Goal: Task Accomplishment & Management: Manage account settings

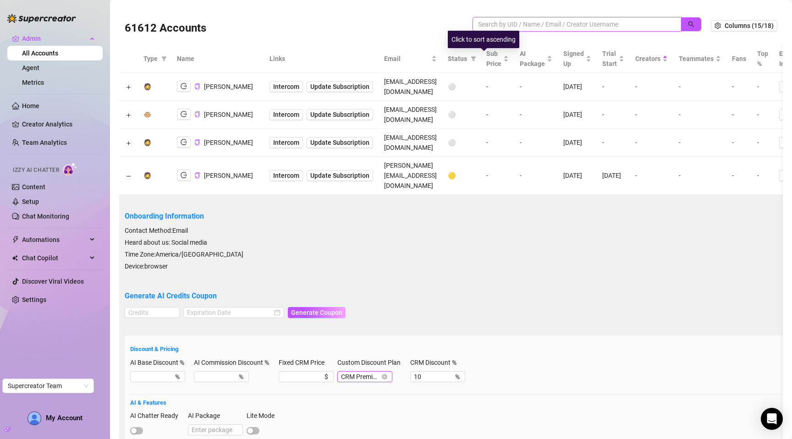
click at [502, 25] on input "search" at bounding box center [573, 24] width 190 height 10
paste input "wphLTyJbAQOFnrb8Ny0pMY19T0t2"
type input "wphLTyJbAQOFnrb8Ny0pMY19T0t2"
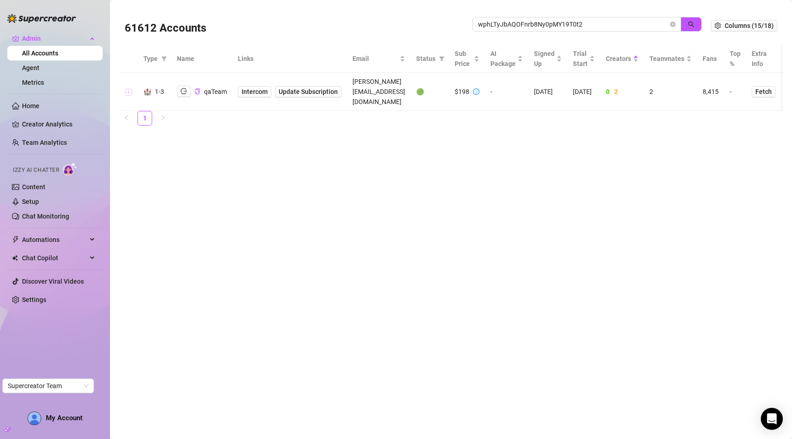
click at [131, 88] on button "Expand row" at bounding box center [128, 91] width 7 height 7
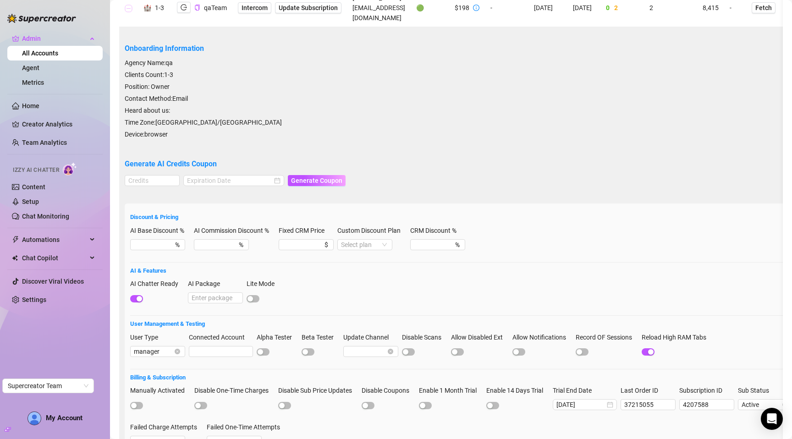
scroll to position [84, 0]
click at [205, 292] on input "AI Package" at bounding box center [215, 297] width 55 height 11
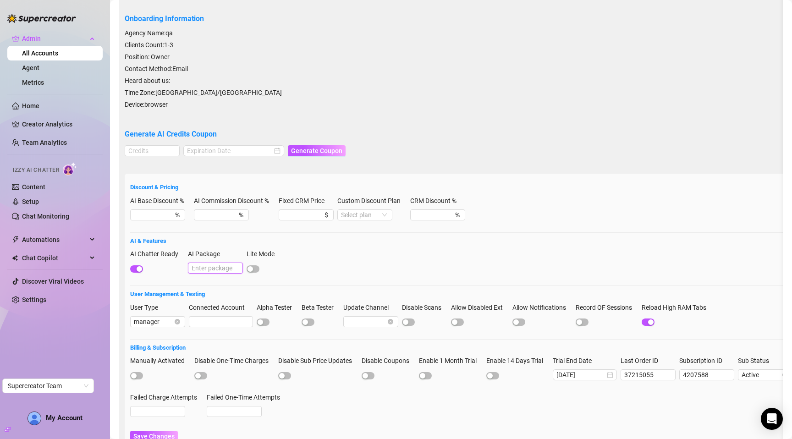
scroll to position [116, 0]
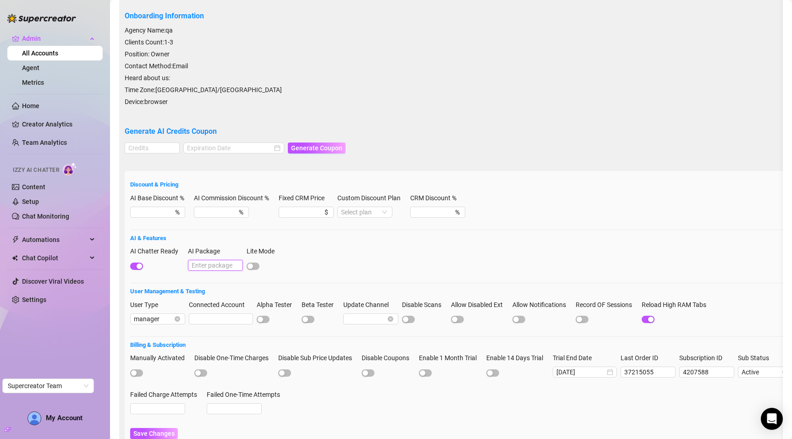
click at [215, 260] on input "AI Package" at bounding box center [215, 265] width 55 height 11
type input "600"
click at [142, 430] on span "Save Changes" at bounding box center [153, 433] width 41 height 7
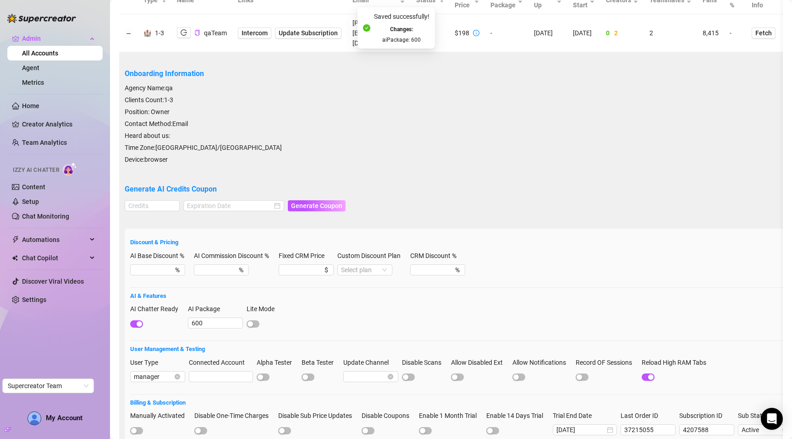
scroll to position [0, 0]
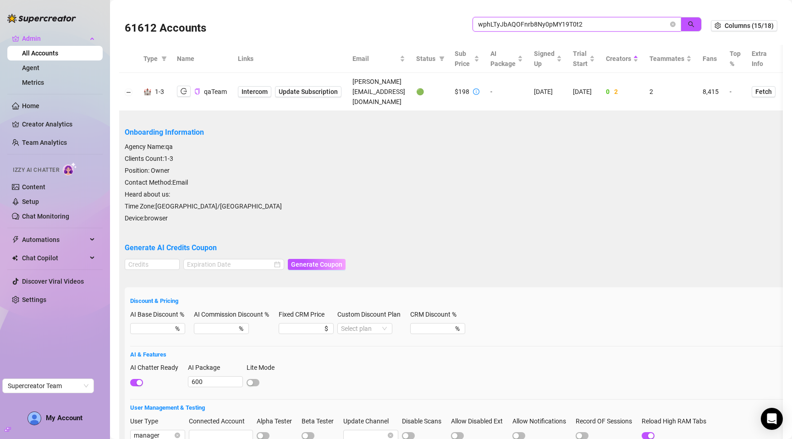
click at [596, 27] on input "wphLTyJbAQOFnrb8Ny0pMY19T0t2" at bounding box center [573, 24] width 190 height 10
paste input "2tLxf9LcKpdVklTqSSwpFtMTNVX"
type input "2tLxf9LcKpdVklTqSSwpFtMTNVX2"
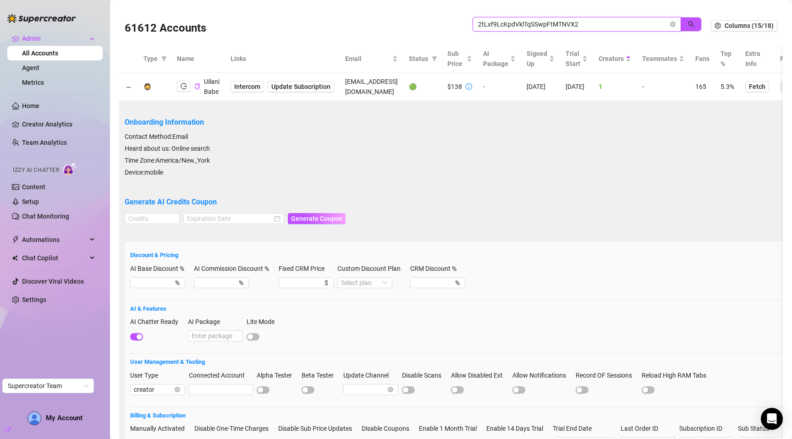
scroll to position [21, 0]
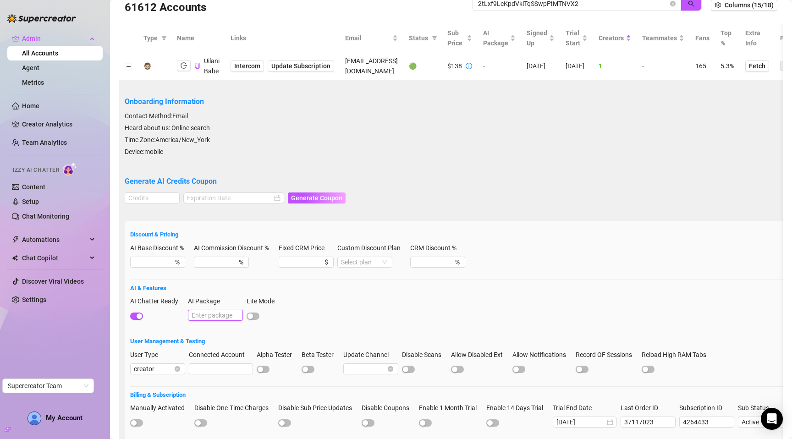
click at [214, 313] on input "AI Package" at bounding box center [215, 315] width 55 height 11
click at [214, 313] on input "600" at bounding box center [215, 315] width 55 height 11
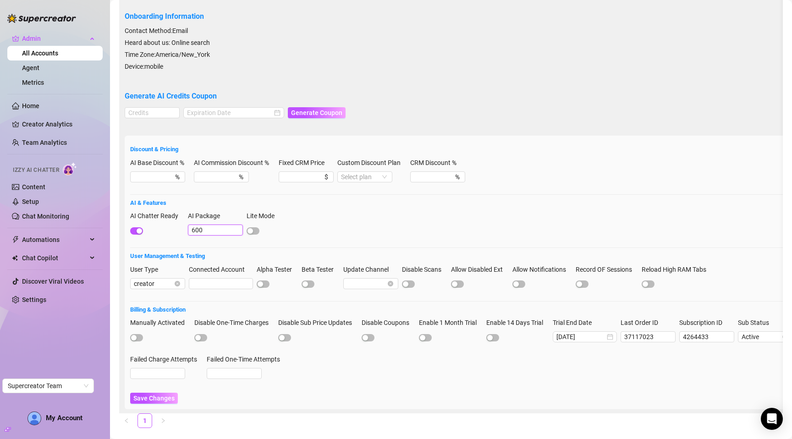
scroll to position [129, 0]
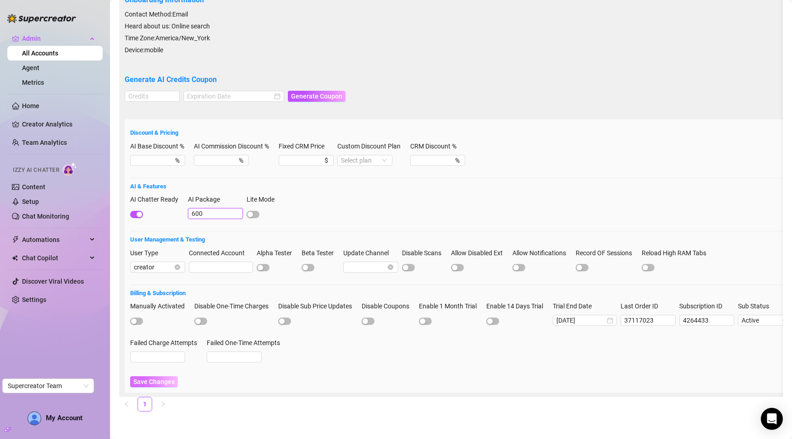
type input "600"
click at [159, 378] on span "Save Changes" at bounding box center [153, 381] width 41 height 7
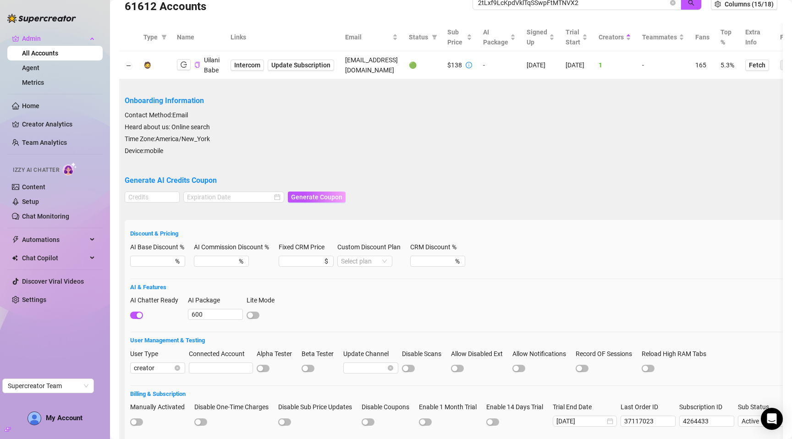
scroll to position [0, 0]
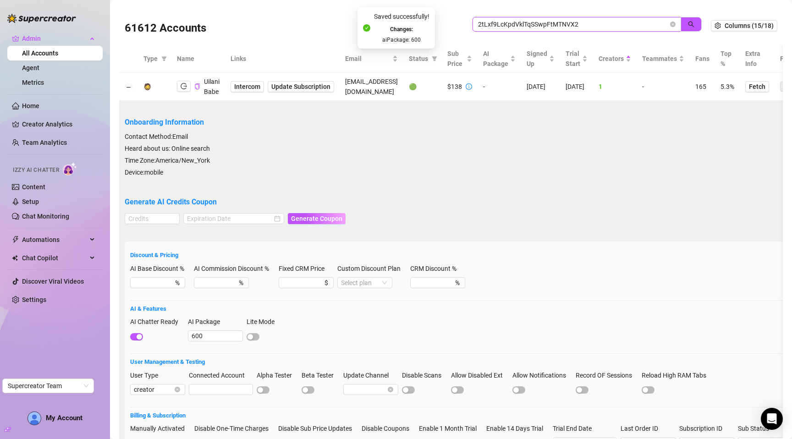
click at [606, 25] on input "2tLxf9LcKpdVklTqSSwpFtMTNVX2" at bounding box center [573, 24] width 190 height 10
paste input "5pC42ZkRvqYTjnhdkGo2e7NoQ8x1"
type input "5pC42ZkRvqYTjnhdkGo2e7NoQ8x1"
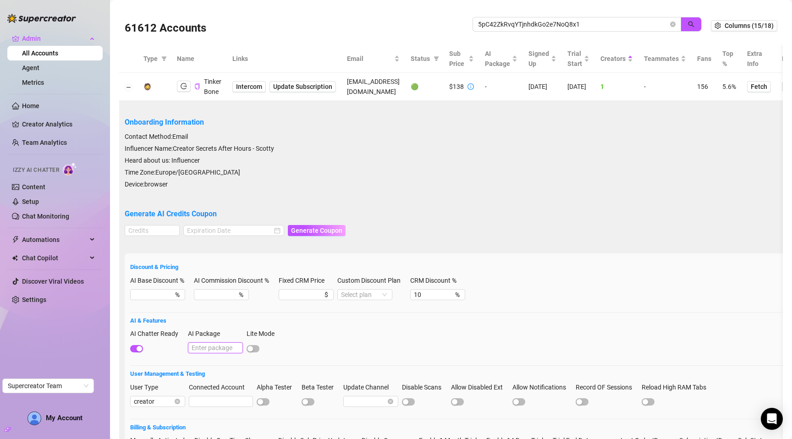
click at [204, 348] on input "AI Package" at bounding box center [215, 347] width 55 height 11
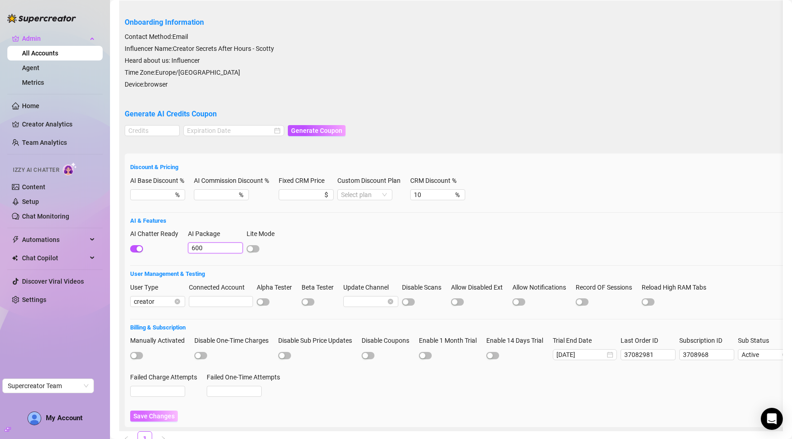
type input "600"
click at [149, 414] on span "Save Changes" at bounding box center [153, 415] width 41 height 7
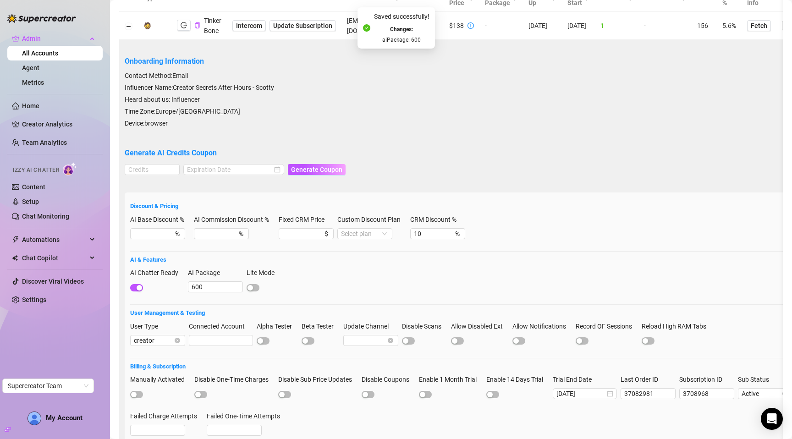
scroll to position [0, 0]
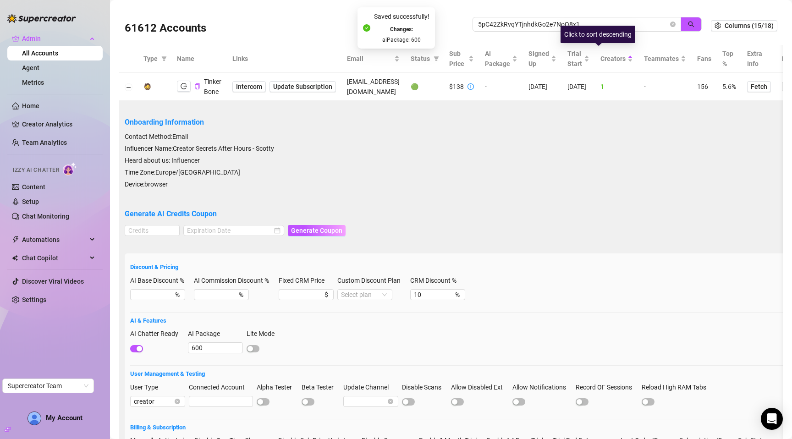
click at [606, 27] on div "Click to sort descending" at bounding box center [597, 34] width 75 height 17
click at [606, 23] on input "5pC42ZkRvqYTjnhdkGo2e7NoQ8x1" at bounding box center [573, 24] width 190 height 10
paste input "H20hBYeNNbfj5y3oGCz6AbVp07D2"
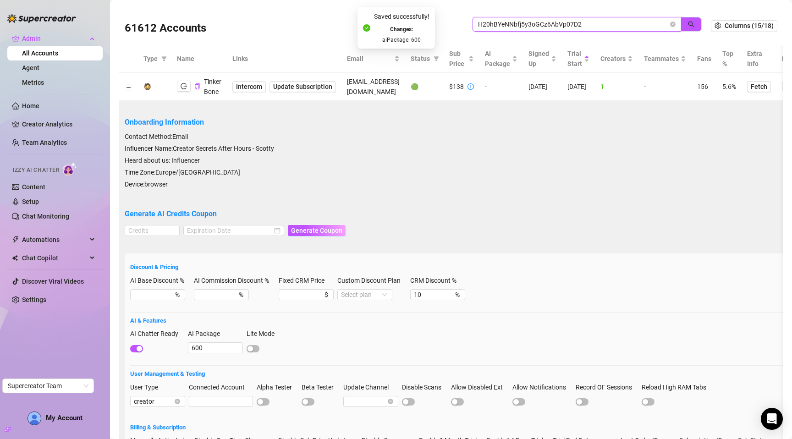
type input "H20hBYeNNbfj5y3oGCz6AbVp07D2"
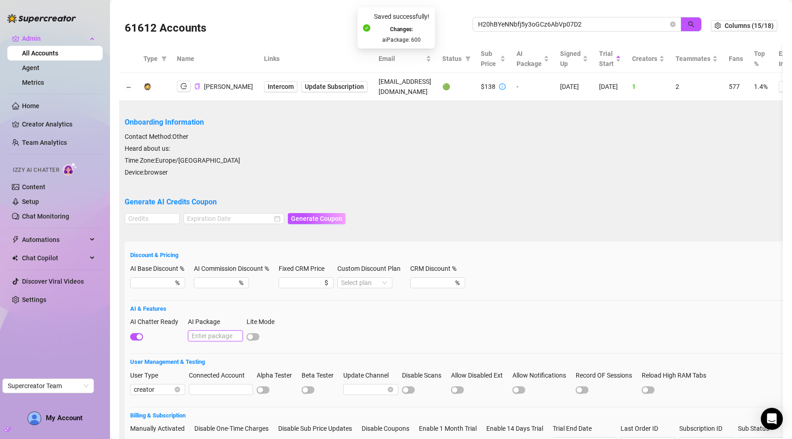
click at [213, 332] on input "AI Package" at bounding box center [215, 335] width 55 height 11
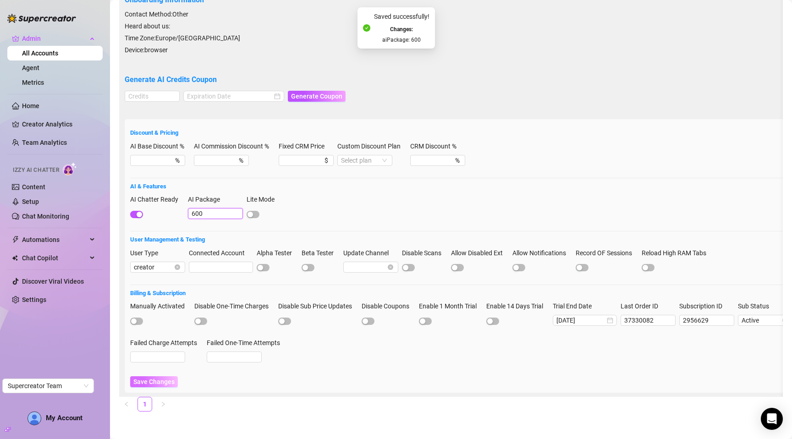
type input "600"
click at [164, 378] on span "Save Changes" at bounding box center [153, 381] width 41 height 7
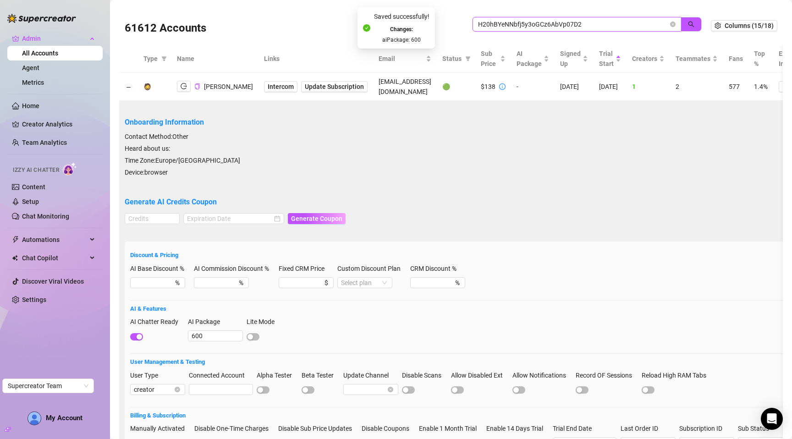
click at [574, 23] on input "H20hBYeNNbfj5y3oGCz6AbVp07D2" at bounding box center [573, 24] width 190 height 10
paste input "I6CYBzUIaOIg6Yt4WxWuuD5czQ"
type input "HI6CYBzUIaOIg6Yt4WxWuuD5czQ2"
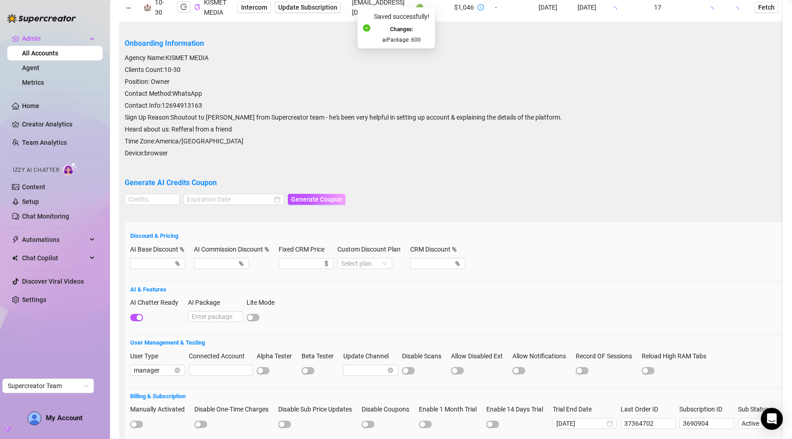
scroll to position [131, 0]
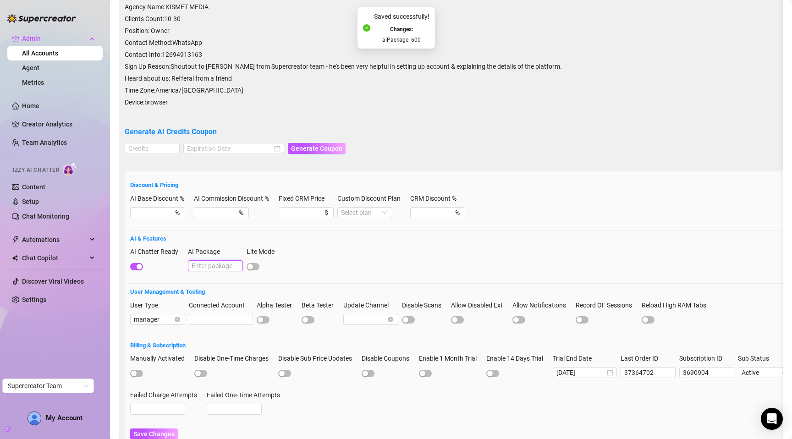
click at [210, 266] on input "AI Package" at bounding box center [215, 265] width 55 height 11
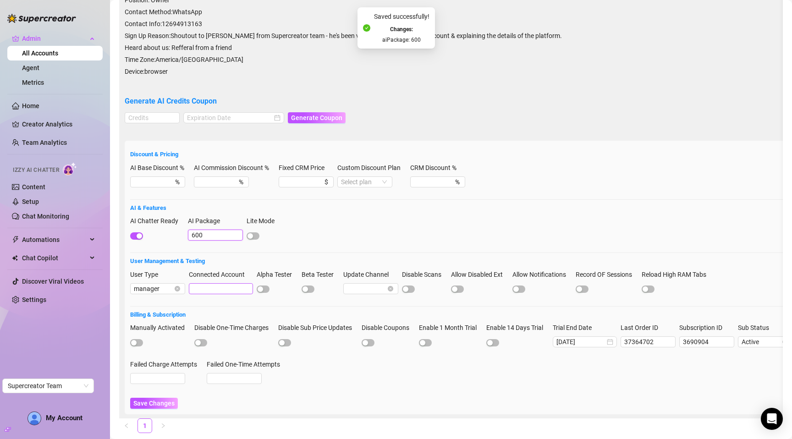
scroll to position [189, 0]
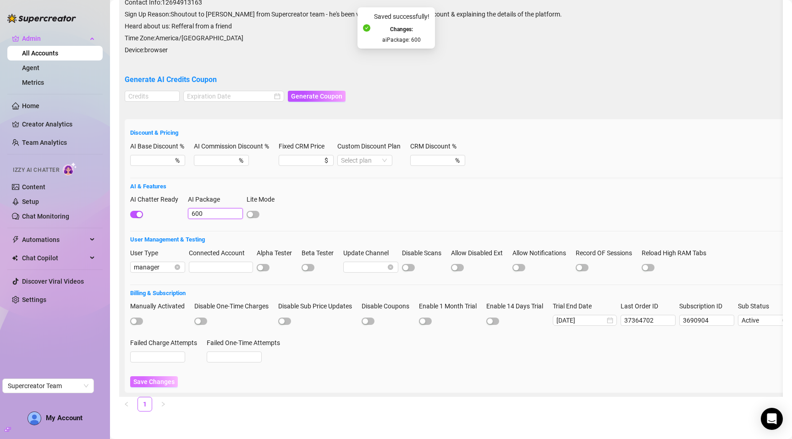
type input "600"
click at [160, 378] on span "Save Changes" at bounding box center [153, 381] width 41 height 7
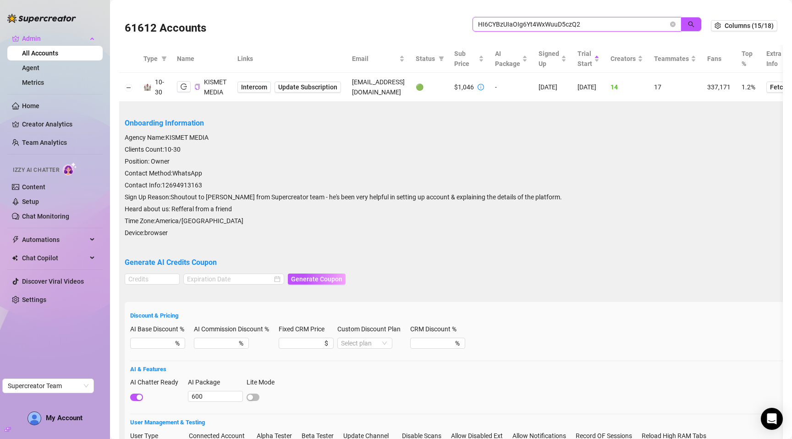
click at [584, 21] on input "HI6CYBzUIaOIg6Yt4WxWuuD5czQ2" at bounding box center [573, 24] width 190 height 10
paste input "ZnbB3r7f3bcxswAiN71nml3UziJ3"
type input "ZnbB3r7f3bcxswAiN71nml3UziJ3"
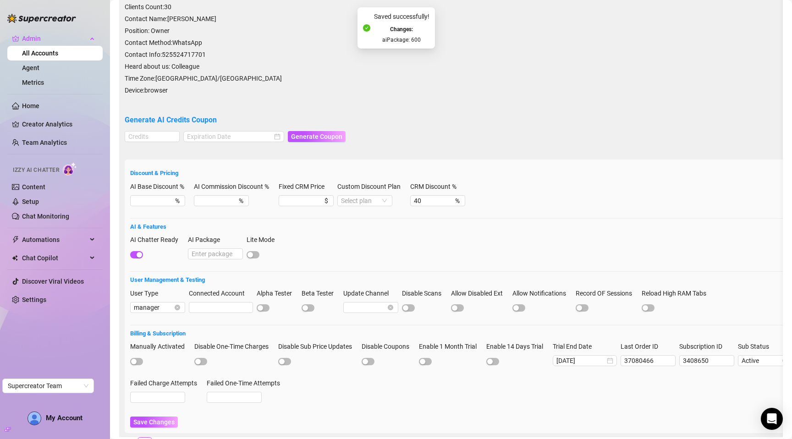
scroll to position [149, 0]
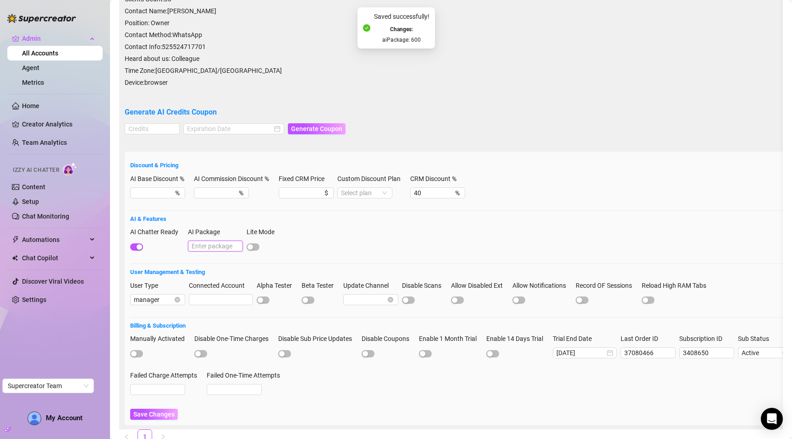
click at [205, 241] on input "AI Package" at bounding box center [215, 246] width 55 height 11
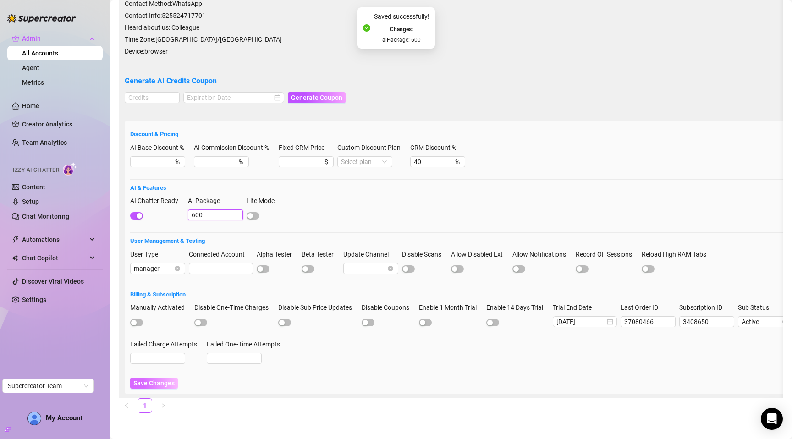
type input "600"
click at [159, 379] on span "Save Changes" at bounding box center [153, 382] width 41 height 7
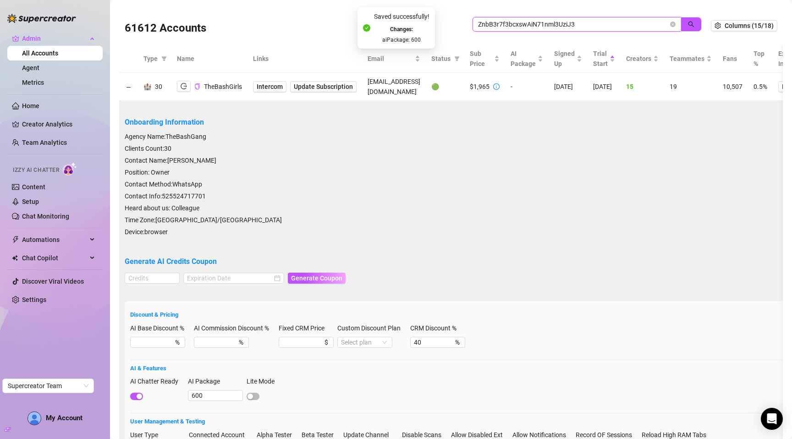
click at [547, 26] on input "ZnbB3r7f3bcxswAiN71nml3UziJ3" at bounding box center [573, 24] width 190 height 10
paste input "hS4Zm5jEeVdtX1ZCyNrm4s1FlAr2"
type input "hS4Zm5jEeVdtX1ZCyNrm4s1FlAr2"
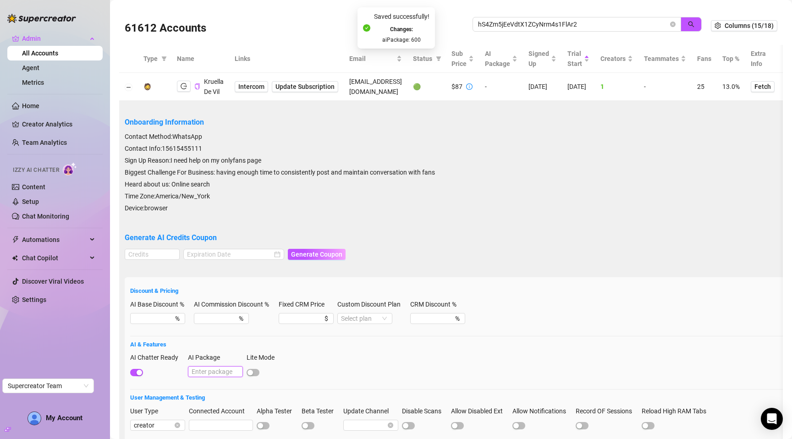
click at [206, 373] on input "AI Package" at bounding box center [215, 371] width 55 height 11
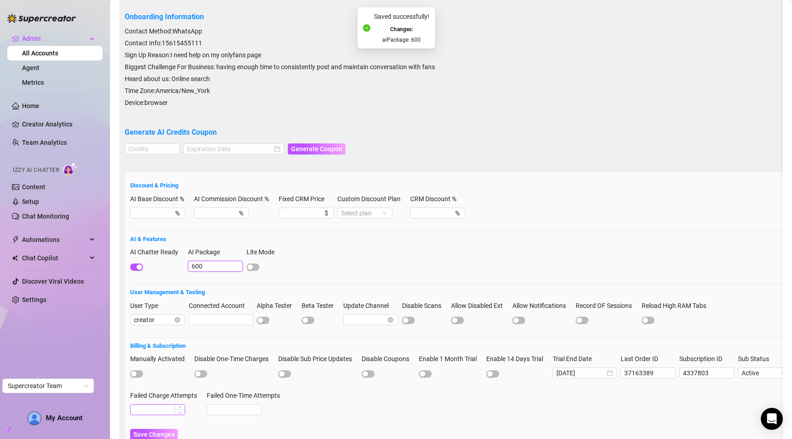
scroll to position [132, 0]
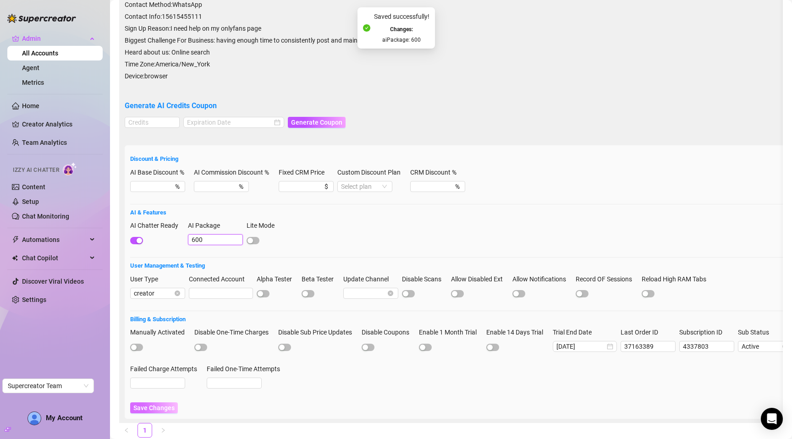
type input "600"
click at [161, 405] on span "Save Changes" at bounding box center [153, 407] width 41 height 7
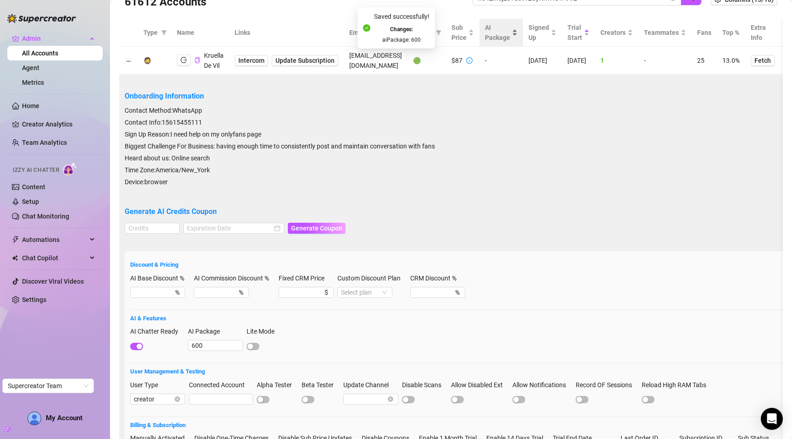
scroll to position [20, 0]
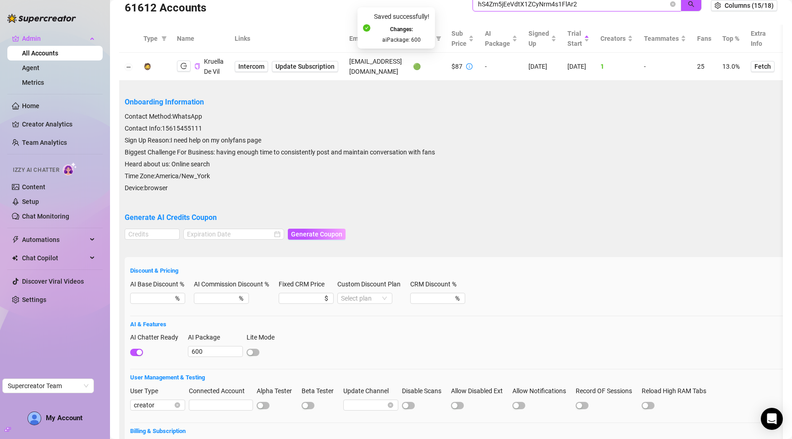
click at [574, 5] on input "hS4Zm5jEeVdtX1ZCyNrm4s1FlAr2" at bounding box center [573, 4] width 190 height 10
paste input "o3Pi3l3p8RNcpxMW6bLjz6at82O"
type input "o3Pi3l3p8RNcpxMW6bLjz6at82O2"
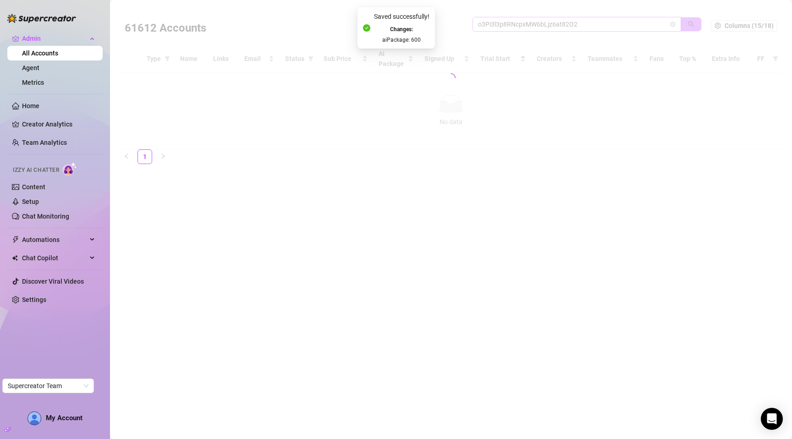
scroll to position [0, 0]
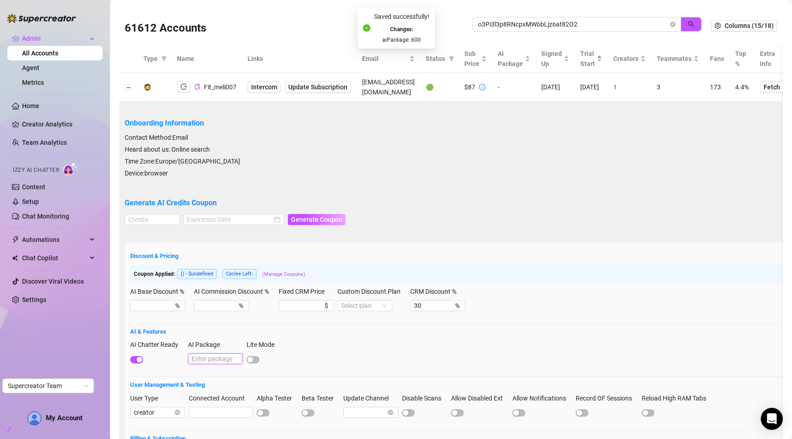
click at [206, 355] on input "AI Package" at bounding box center [215, 358] width 55 height 11
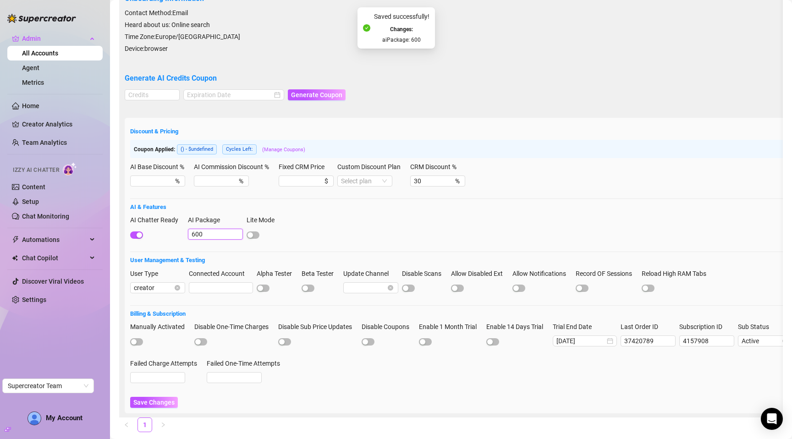
scroll to position [149, 0]
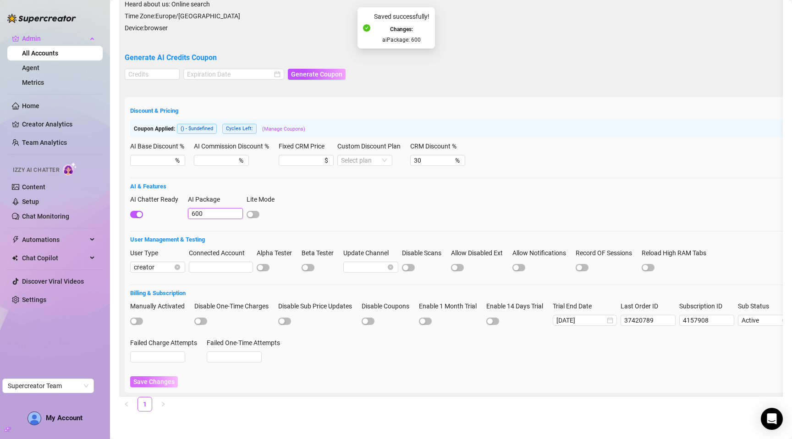
type input "600"
click at [140, 378] on span "Save Changes" at bounding box center [153, 381] width 41 height 7
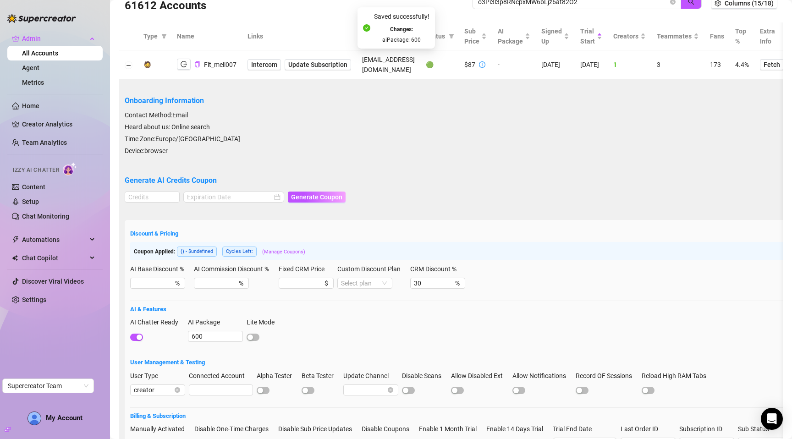
scroll to position [0, 0]
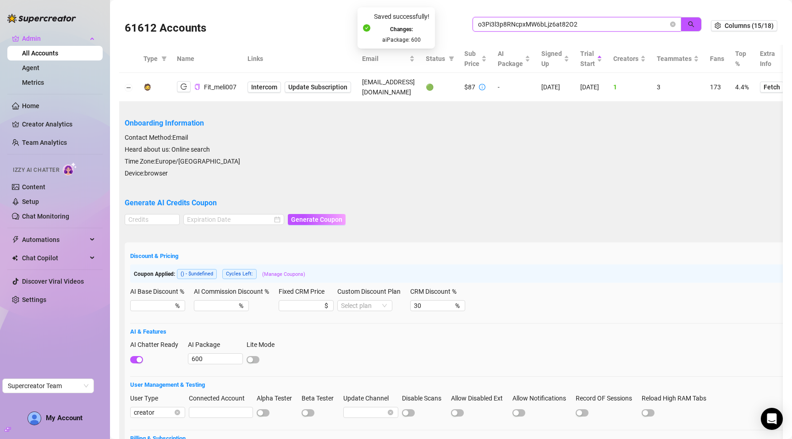
click at [571, 19] on input "o3Pi3l3p8RNcpxMW6bLjz6at82O2" at bounding box center [573, 24] width 190 height 10
paste input "UCD7IxIVIXrmdEg0a42ff11nlf"
type input "oUCD7IxIVIXrmdEg0a42ff11nlf2"
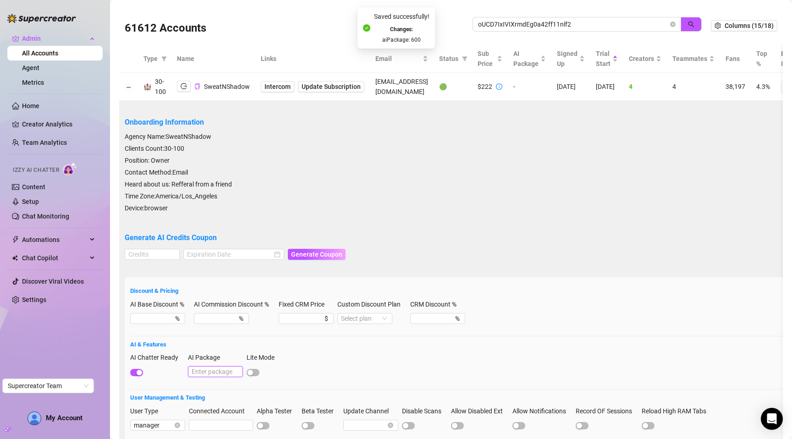
click at [205, 366] on input "AI Package" at bounding box center [215, 371] width 55 height 11
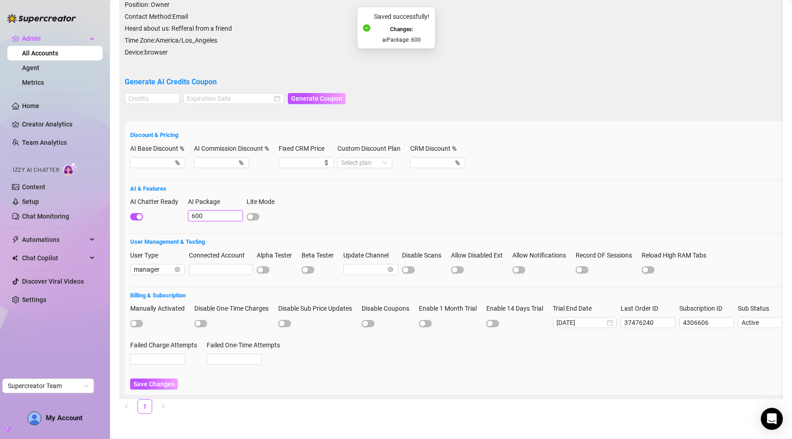
scroll to position [165, 0]
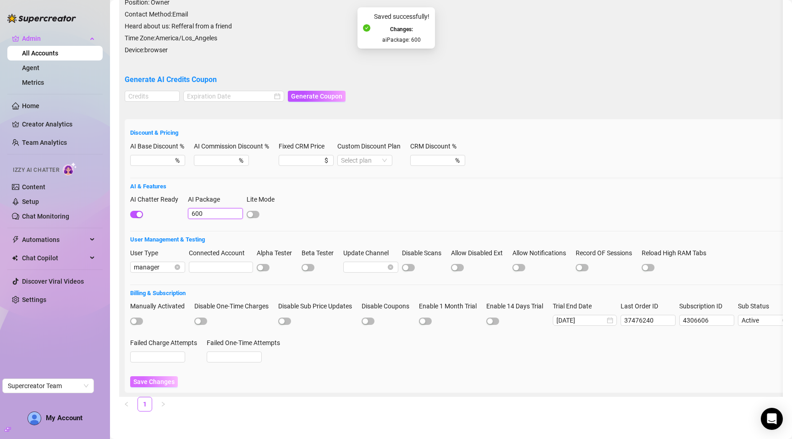
type input "600"
click at [147, 379] on button "Save Changes" at bounding box center [154, 381] width 48 height 11
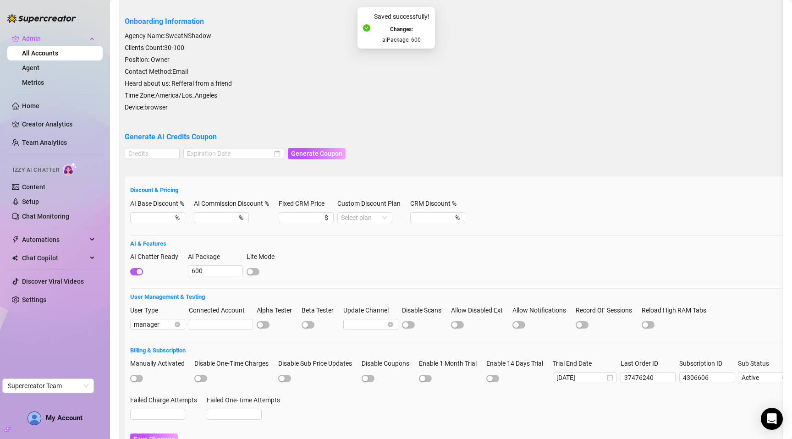
scroll to position [0, 0]
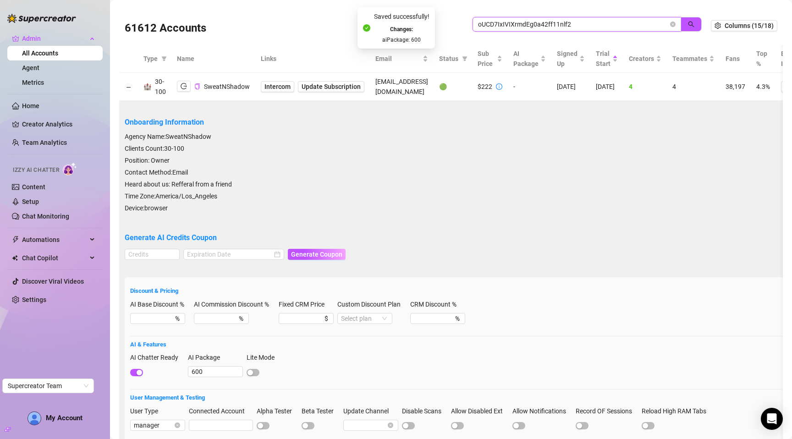
click at [559, 19] on input "oUCD7IxIVIXrmdEg0a42ff11nlf2" at bounding box center [573, 24] width 190 height 10
click at [558, 19] on input "oUCD7IxIVIXrmdEg0a42ff11nlf2" at bounding box center [573, 24] width 190 height 10
paste input "t5PjxvKuYFhfZQBFjnJ1JR3xJ4a"
type input "t5PjxvKuYFhfZQBFjnJ1JR3xJ4a2"
click at [202, 365] on div "AI Package" at bounding box center [215, 359] width 55 height 14
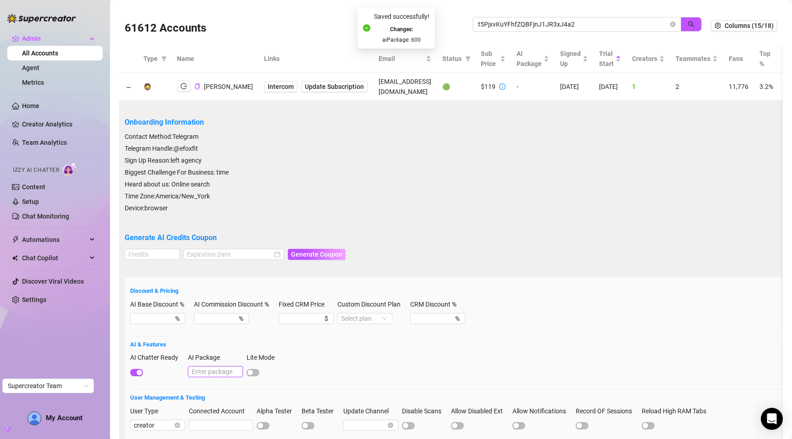
click at [201, 369] on input "AI Package" at bounding box center [215, 371] width 55 height 11
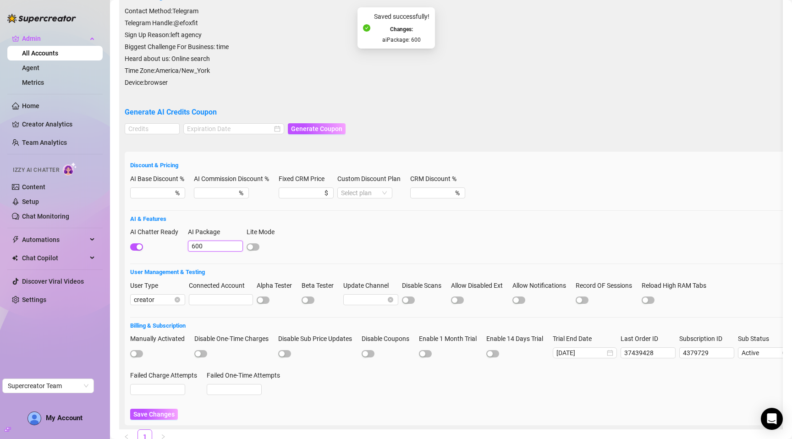
scroll to position [131, 0]
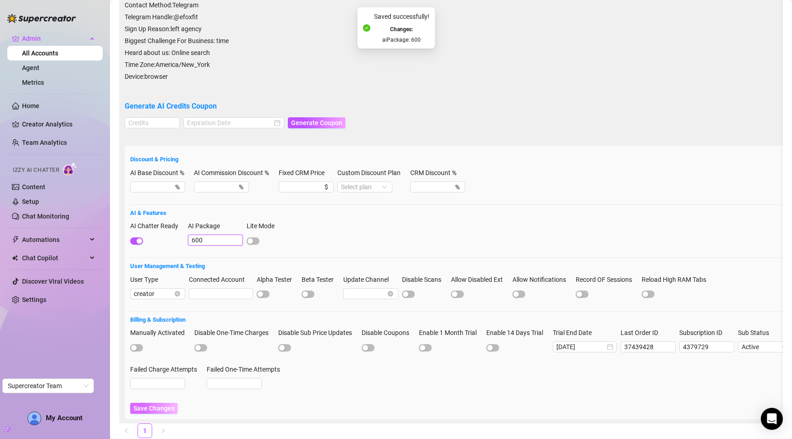
type input "600"
click at [156, 405] on span "Save Changes" at bounding box center [153, 408] width 41 height 7
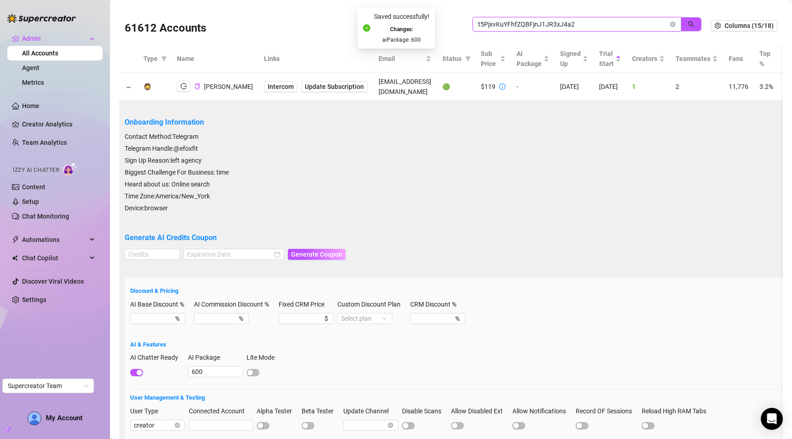
click at [556, 22] on input "t5PjxvKuYFhfZQBFjnJ1JR3xJ4a2" at bounding box center [573, 24] width 190 height 10
paste input "qliwIbB0DUaJdSyFx4MhhgS3Bn1"
type input "tqliwIbB0DUaJdSyFx4MhhgS3Bn1"
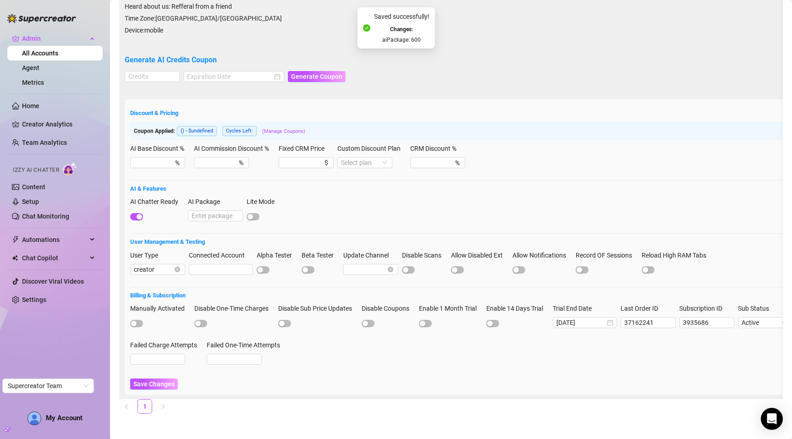
scroll to position [156, 0]
click at [205, 215] on input "AI Package" at bounding box center [215, 214] width 55 height 11
type input "600"
click at [150, 383] on span "Save Changes" at bounding box center [153, 382] width 41 height 7
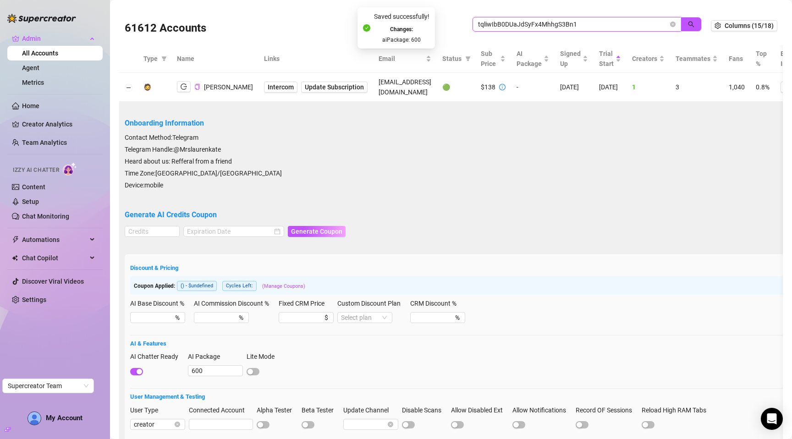
click at [547, 24] on input "tqliwIbB0DUaJdSyFx4MhhgS3Bn1" at bounding box center [573, 24] width 190 height 10
paste input "wphLTyJbAQOFnrb8Ny0pMY19T0t2"
type input "wphLTyJbAQOFnrb8Ny0pMY19T0t2"
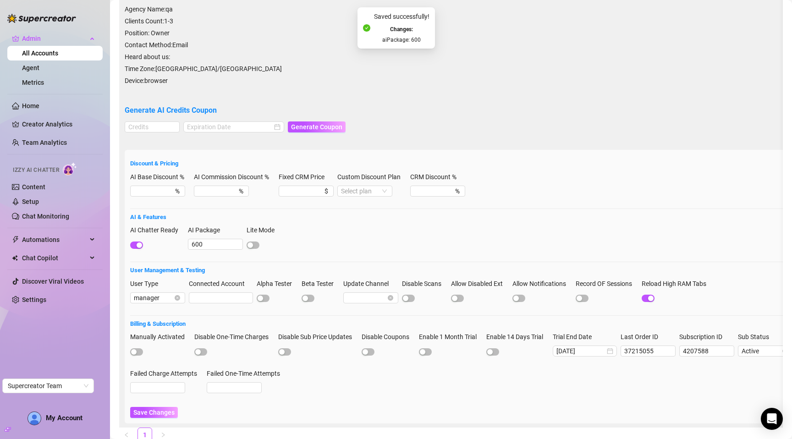
scroll to position [153, 0]
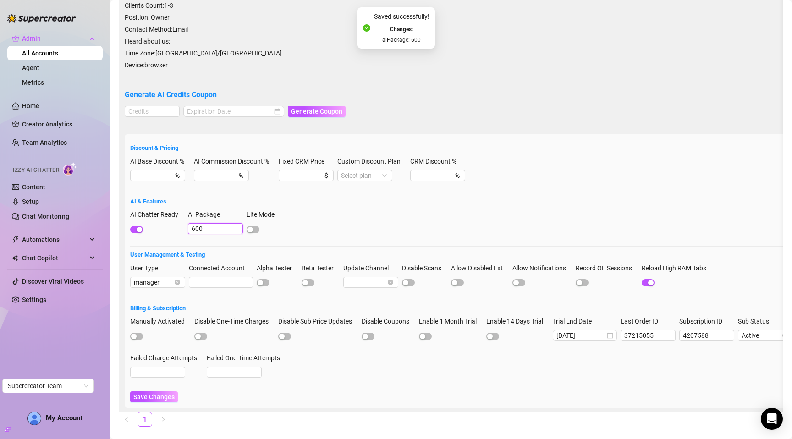
click at [202, 223] on input "600" at bounding box center [215, 228] width 55 height 11
click at [153, 393] on span "Save Changes" at bounding box center [153, 396] width 41 height 7
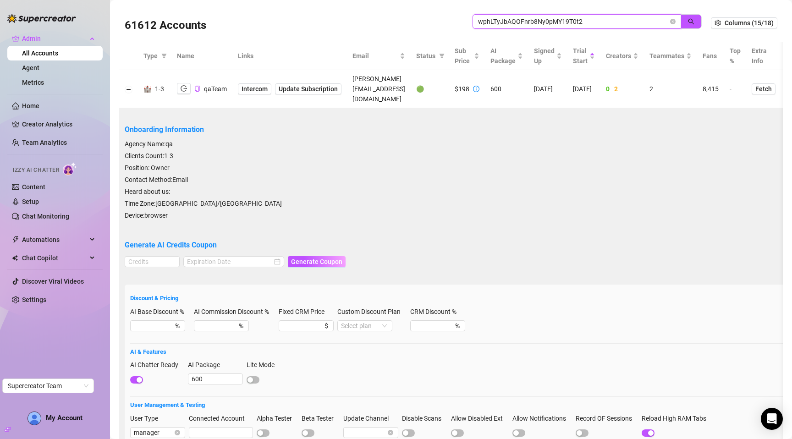
click at [611, 25] on input "wphLTyJbAQOFnrb8Ny0pMY19T0t2" at bounding box center [573, 21] width 190 height 10
paste input "yl5J5cA4pdgRyS7teCK8AtiBRei1"
type input "yl5J5cA4pdgRyS7teCK8AtiBRei1"
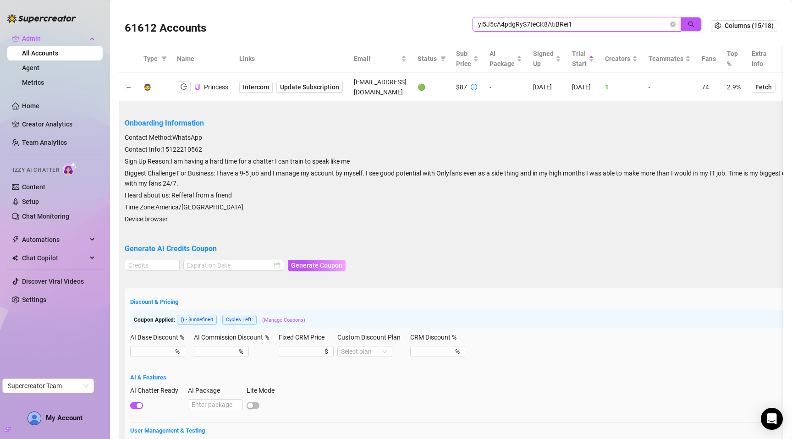
scroll to position [178, 0]
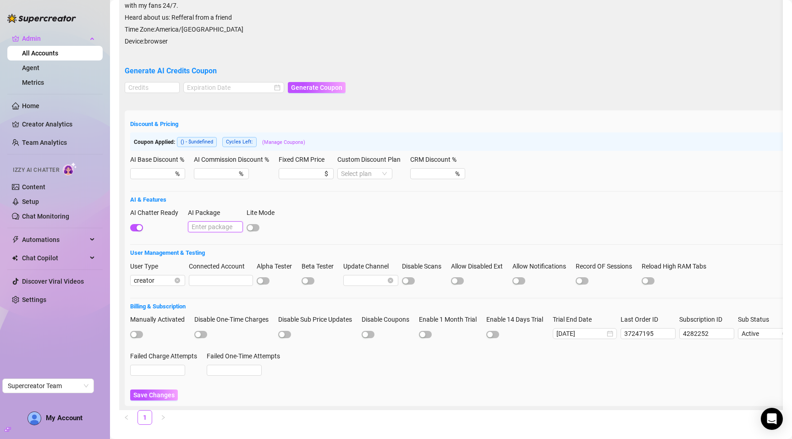
click at [199, 224] on input "AI Package" at bounding box center [215, 226] width 55 height 11
type input "600"
click at [156, 396] on span "Save Changes" at bounding box center [153, 394] width 41 height 7
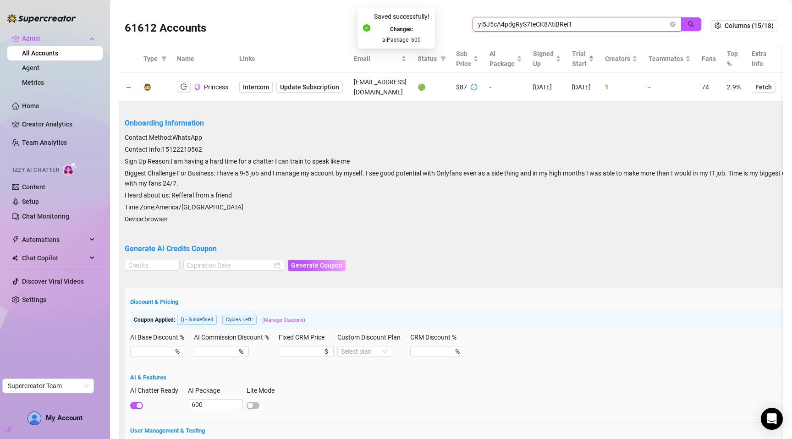
click at [596, 19] on input "yl5J5cA4pdgRyS7teCK8AtiBRei1" at bounding box center [573, 24] width 190 height 10
paste input "23XVoGdgeDa4S1Z1GIHdz2cZwgu2"
type input "23XVoGdgeDa4S1Z1GIHdz2cZwgu2"
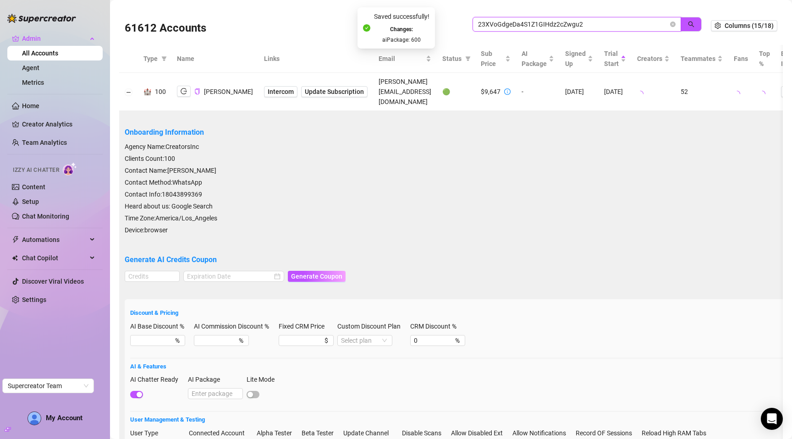
scroll to position [39, 0]
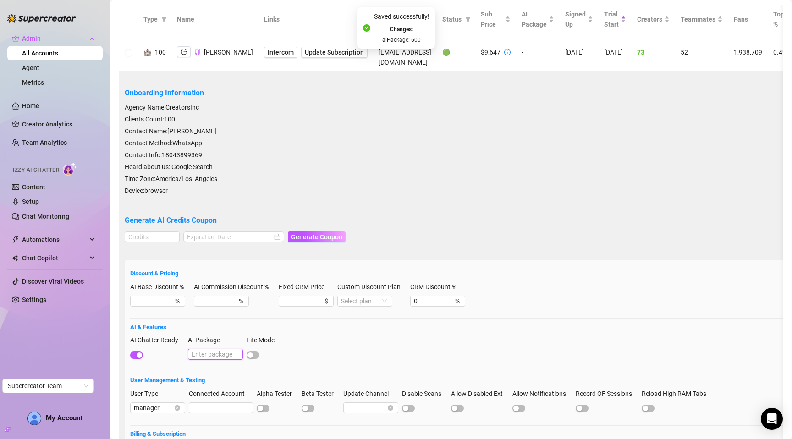
click at [209, 349] on input "AI Package" at bounding box center [215, 354] width 55 height 11
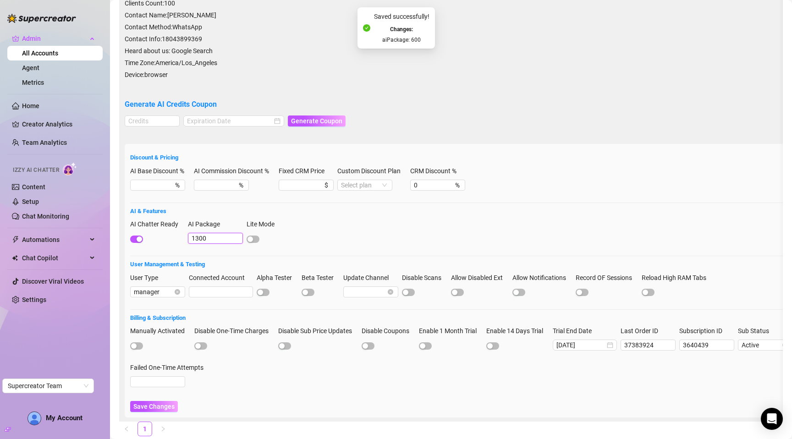
scroll to position [169, 0]
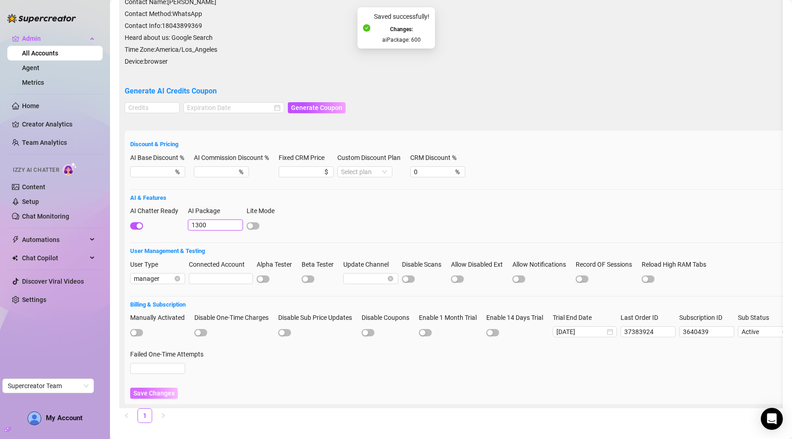
type input "1300"
click at [166, 388] on button "Save Changes" at bounding box center [154, 393] width 48 height 11
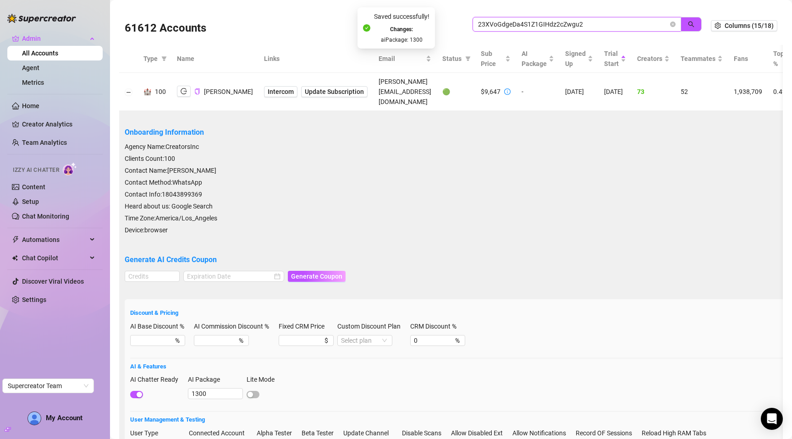
click at [532, 24] on input "23XVoGdgeDa4S1Z1GIHdz2cZwgu2" at bounding box center [573, 24] width 190 height 10
paste input "IcVHEhaLaXTWThYE8rhGPdA10bg1"
type input "IcVHEhaLaXTWThYE8rhGPdA10bg1"
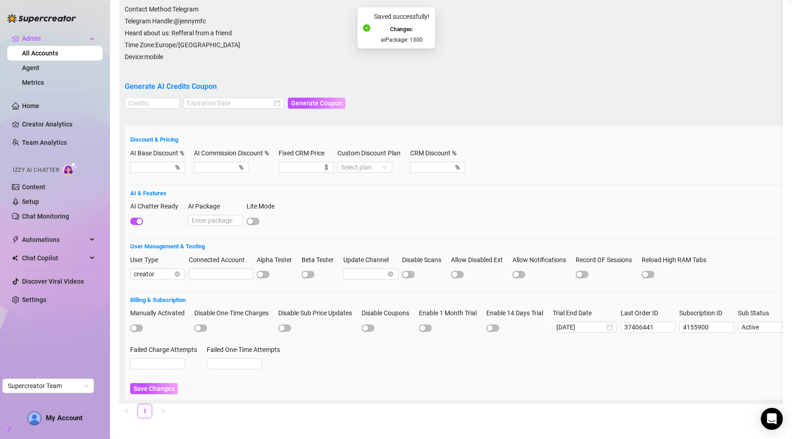
scroll to position [141, 0]
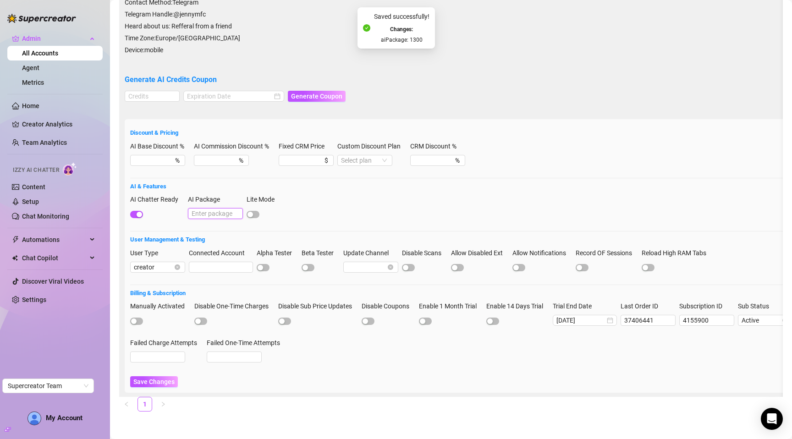
click at [208, 209] on input "AI Package" at bounding box center [215, 213] width 55 height 11
type input "1300"
click at [152, 378] on span "Save Changes" at bounding box center [153, 381] width 41 height 7
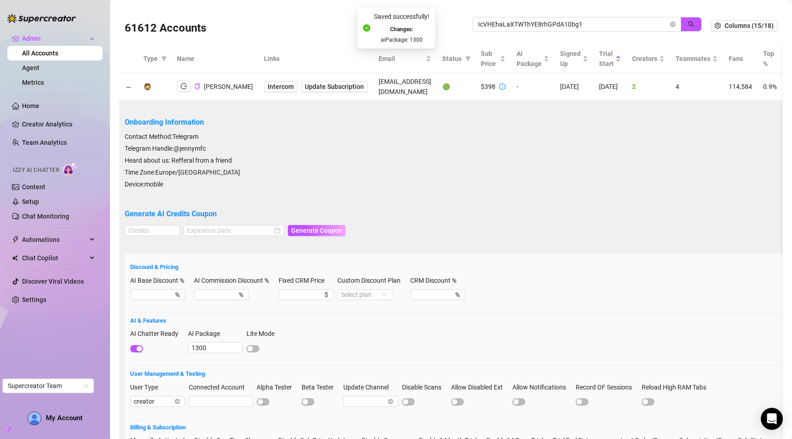
click at [593, 16] on div "61612 Accounts IcVHEhaLaXTWThYE8rhGPdA10bg1" at bounding box center [418, 25] width 586 height 31
click at [589, 22] on input "IcVHEhaLaXTWThYE8rhGPdA10bg1" at bounding box center [573, 24] width 190 height 10
paste input "wT4itTx4nqWaJH960v05RDTC2FI3"
type input "wT4itTx4nqWaJH960v05RDTC2FI3"
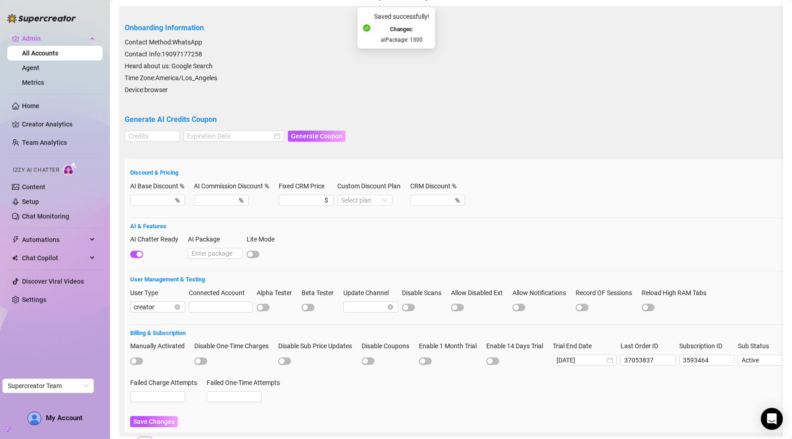
scroll to position [141, 0]
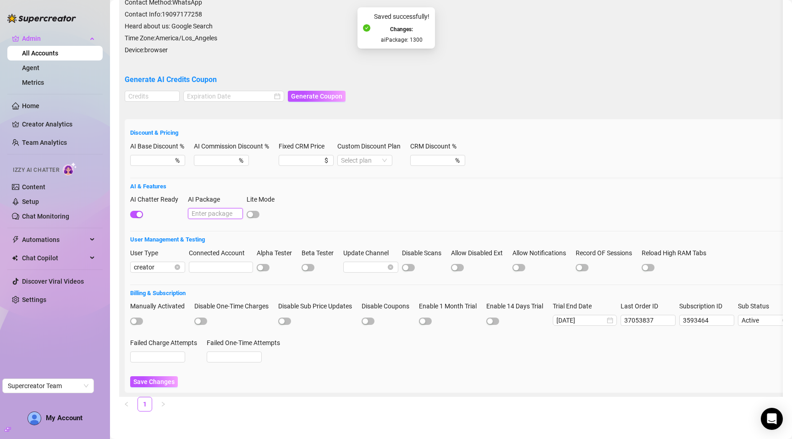
click at [196, 208] on input "AI Package" at bounding box center [215, 213] width 55 height 11
type input "1300"
click at [154, 378] on span "Save Changes" at bounding box center [153, 381] width 41 height 7
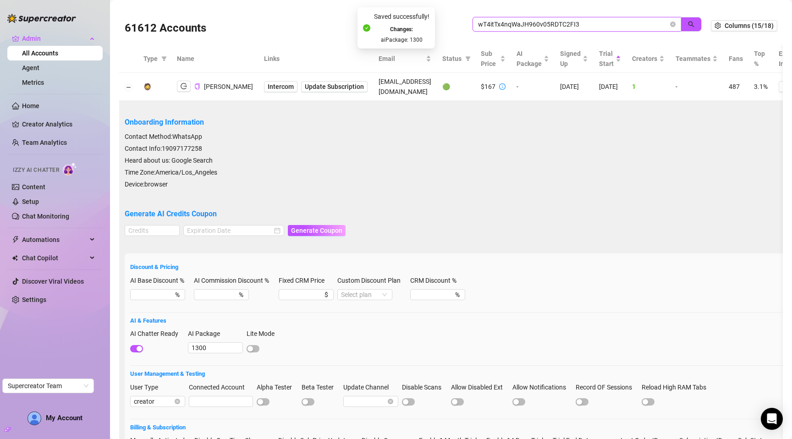
click at [585, 22] on input "wT4itTx4nqWaJH960v05RDTC2FI3" at bounding box center [573, 24] width 190 height 10
paste input "UdZuhynVHnRcFfagZKKidES4MeH"
type input "UdZuhynVHnRcFfagZKKidES4MeH3"
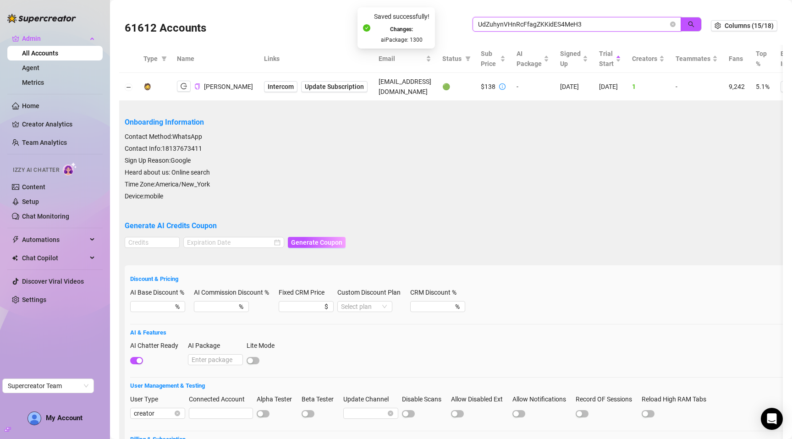
scroll to position [128, 0]
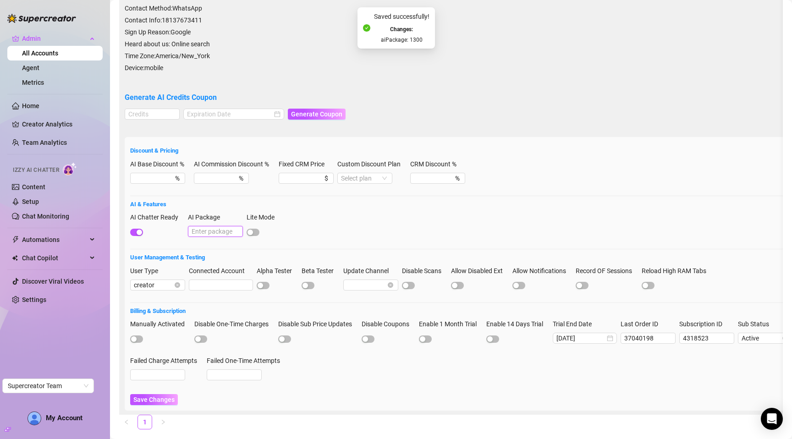
click at [209, 229] on input "AI Package" at bounding box center [215, 231] width 55 height 11
type input "2300"
click at [164, 400] on span "Save Changes" at bounding box center [153, 399] width 41 height 7
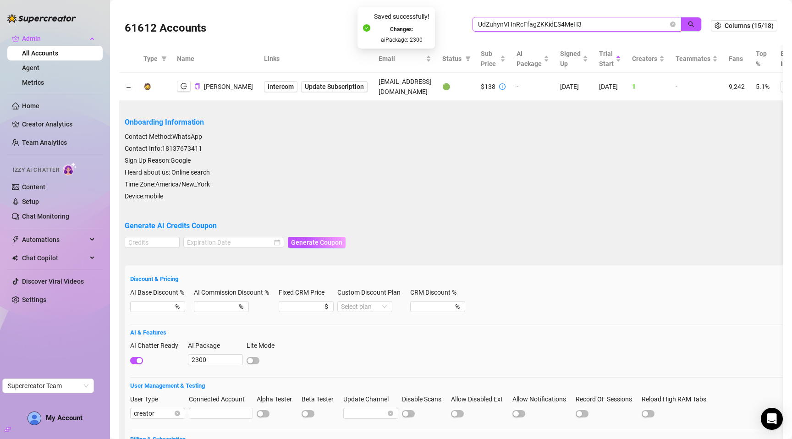
click at [568, 20] on input "UdZuhynVHnRcFfagZKKidES4MeH3" at bounding box center [573, 24] width 190 height 10
paste input "WBtJkZwabqVJ3bhQJS3ZMxr96Ar1"
type input "WBtJkZwabqVJ3bhQJS3ZMxr96Ar1"
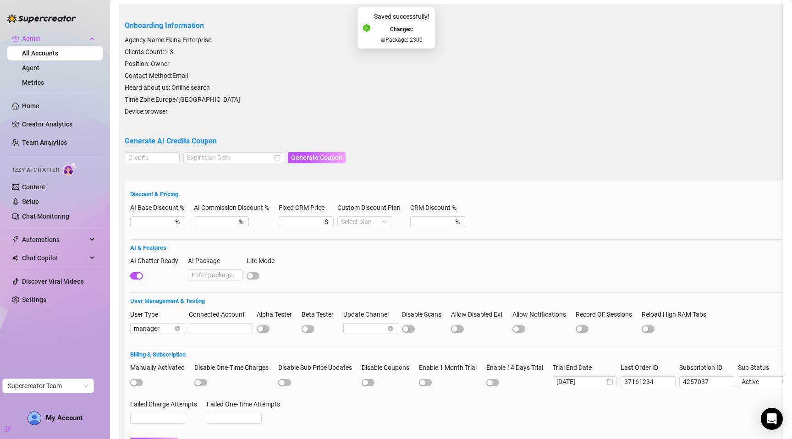
scroll to position [144, 0]
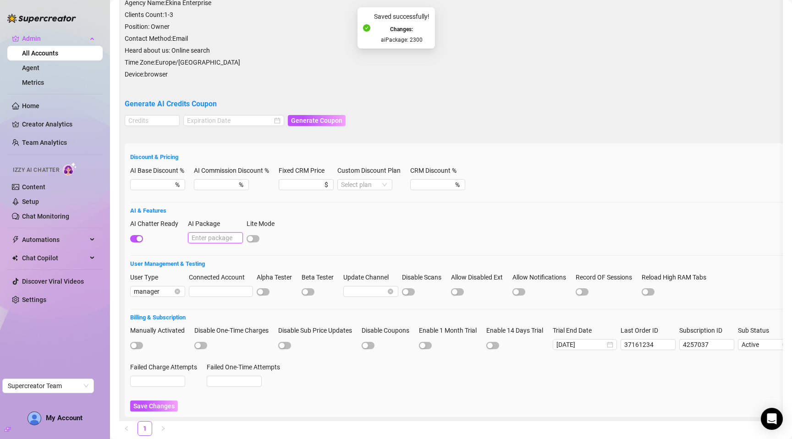
click at [208, 232] on input "AI Package" at bounding box center [215, 237] width 55 height 11
type input "2300"
click at [158, 402] on span "Save Changes" at bounding box center [153, 405] width 41 height 7
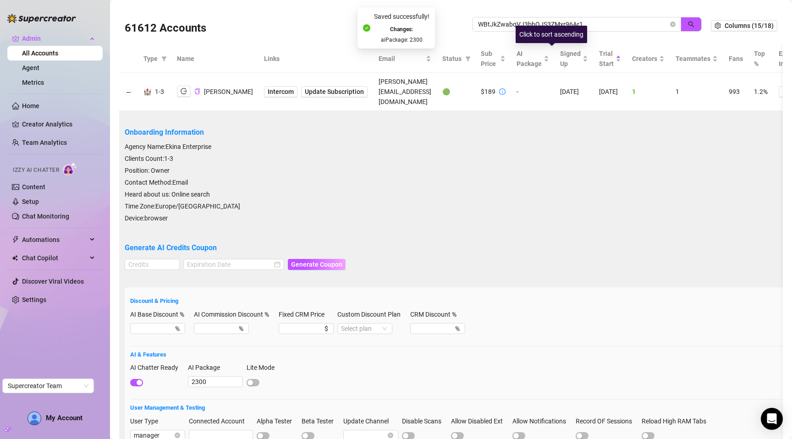
click at [571, 29] on div "Click to sort ascending" at bounding box center [550, 34] width 71 height 17
click at [571, 23] on input "WBtJkZwabqVJ3bhQJS3ZMxr96Ar1" at bounding box center [573, 24] width 190 height 10
paste input "Yzceu11xnTQcOLKYSVFovuIJt6L2"
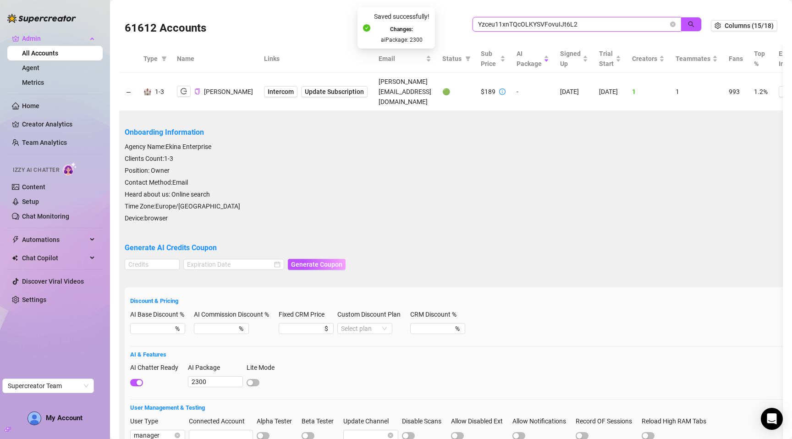
type input "Yzceu11xnTQcOLKYSVFovuIJt6L2"
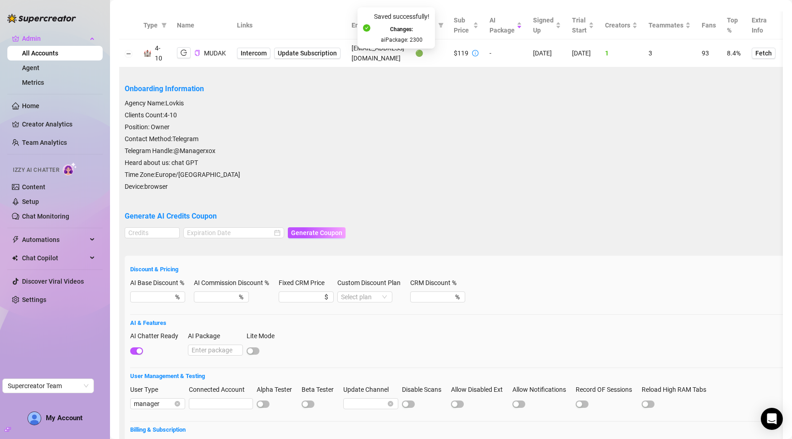
scroll to position [35, 0]
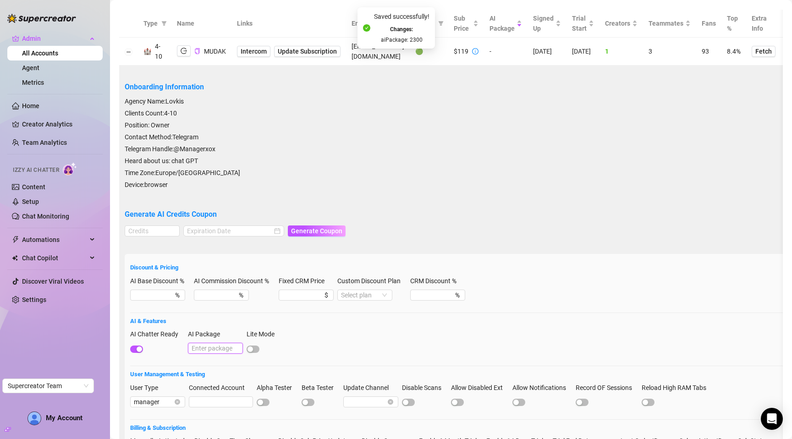
click at [205, 345] on input "AI Package" at bounding box center [215, 348] width 55 height 11
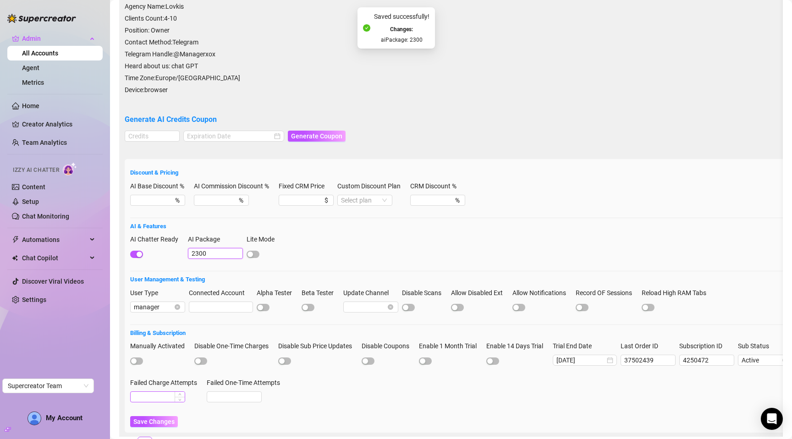
scroll to position [142, 0]
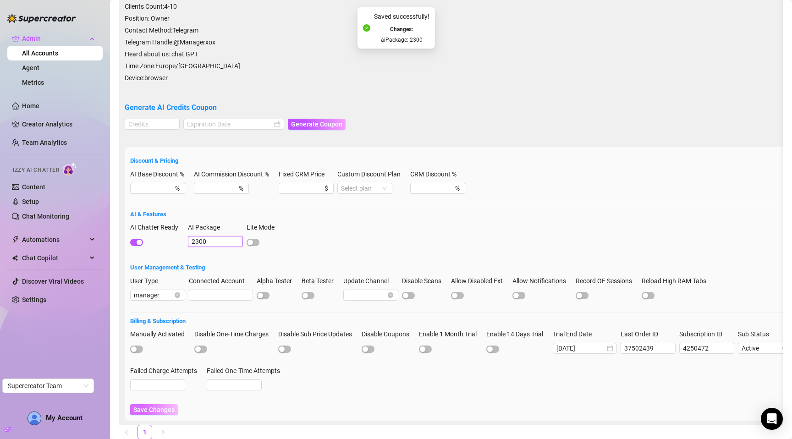
type input "2300"
click at [159, 410] on span "Save Changes" at bounding box center [153, 409] width 41 height 7
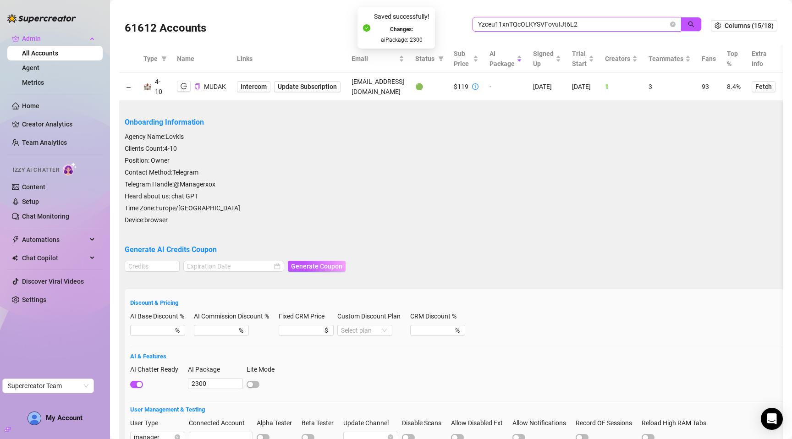
click at [595, 20] on input "Yzceu11xnTQcOLKYSVFovuIJt6L2" at bounding box center [573, 24] width 190 height 10
click at [595, 21] on input "Yzceu11xnTQcOLKYSVFovuIJt6L2" at bounding box center [573, 24] width 190 height 10
paste input "xkDNRq21XBfcYtrtHYivKM6k1503"
type input "xkDNRq21XBfcYtrtHYivKM6k1503"
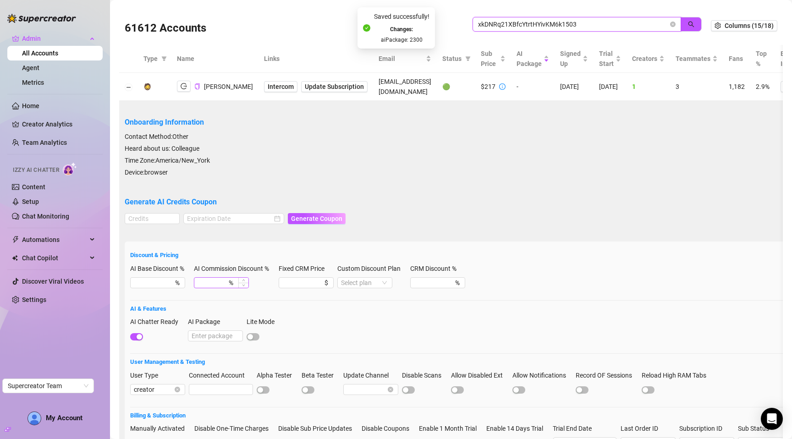
scroll to position [50, 0]
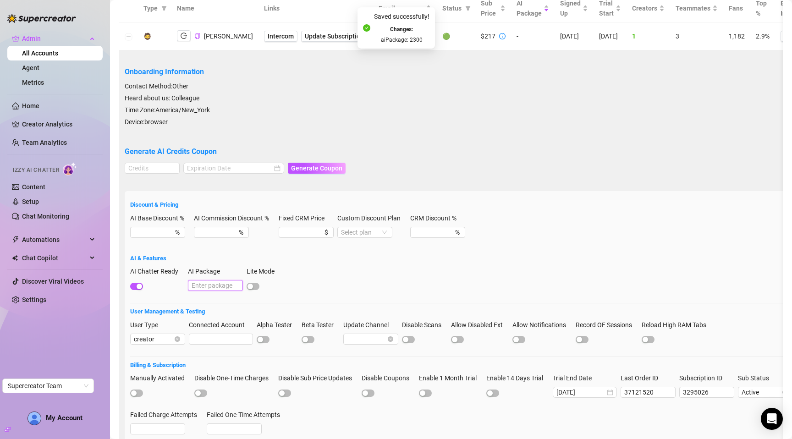
click at [213, 286] on input "AI Package" at bounding box center [215, 285] width 55 height 11
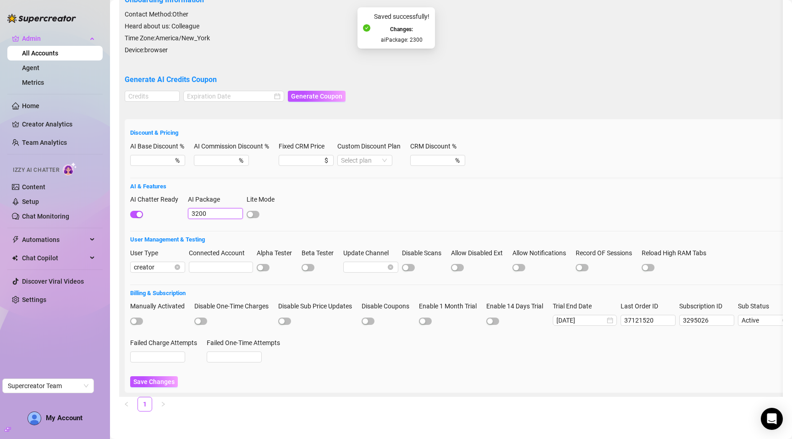
scroll to position [129, 0]
type input "3200"
click at [162, 378] on span "Save Changes" at bounding box center [153, 381] width 41 height 7
